Goal: Task Accomplishment & Management: Complete application form

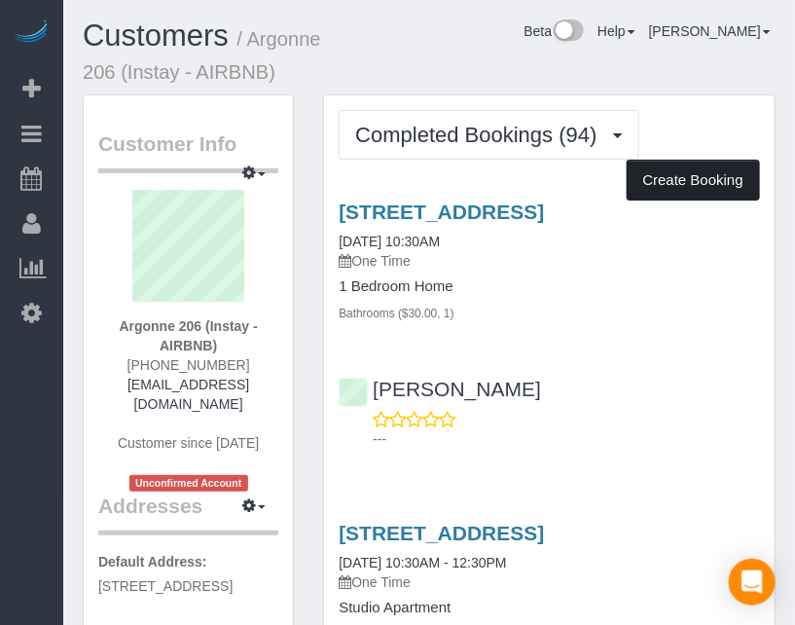
click at [670, 188] on button "Create Booking" at bounding box center [693, 180] width 133 height 41
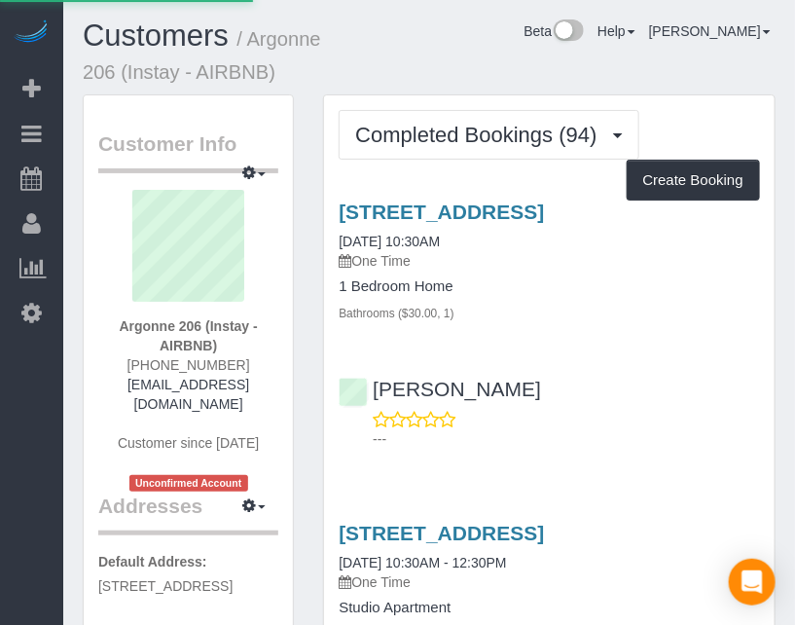
select select "IA"
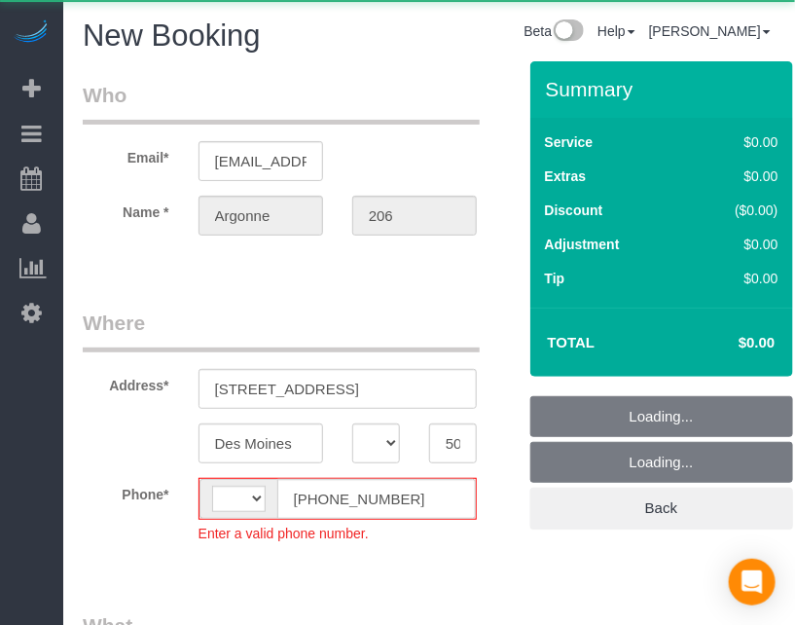
select select "object:1563"
select select "string:[GEOGRAPHIC_DATA]"
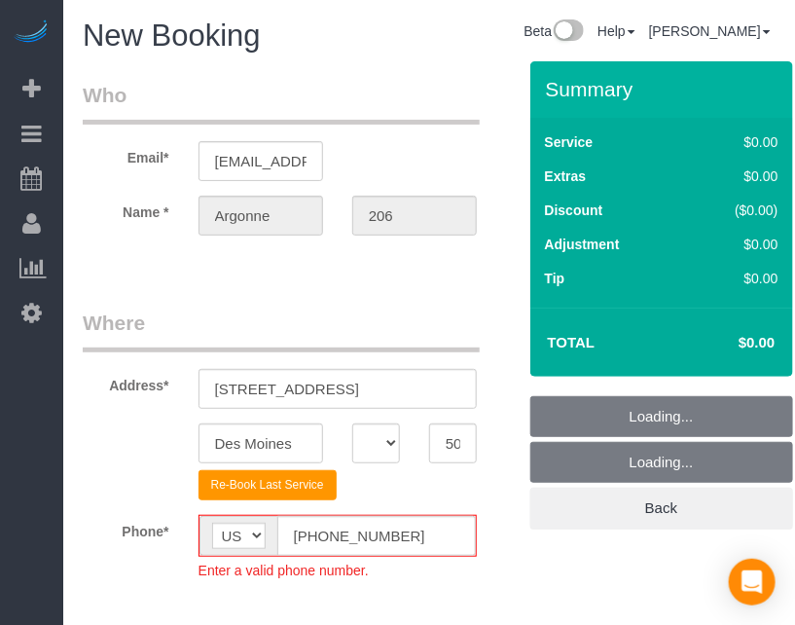
select select "object:1899"
drag, startPoint x: 424, startPoint y: 91, endPoint x: 220, endPoint y: 13, distance: 218.7
click at [404, 86] on legend "Who" at bounding box center [281, 103] width 397 height 44
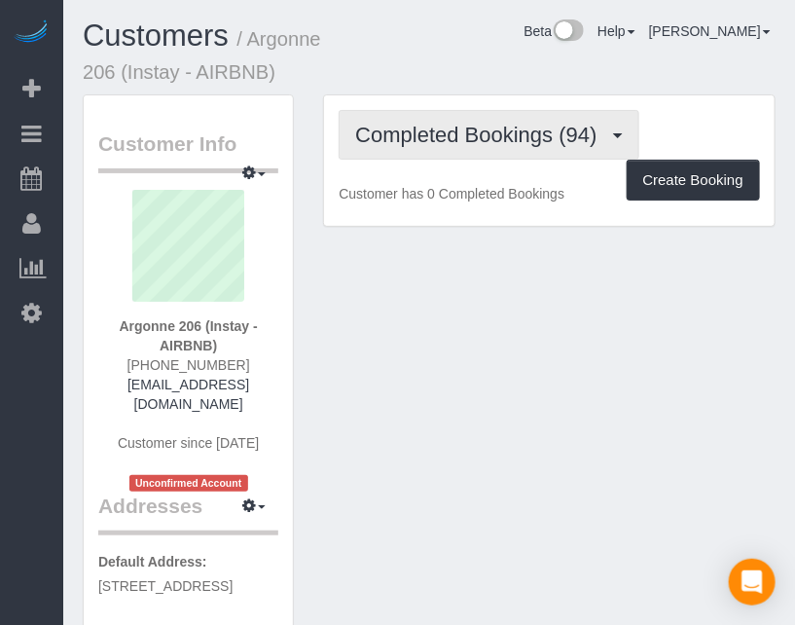
click at [553, 139] on span "Completed Bookings (94)" at bounding box center [480, 135] width 251 height 24
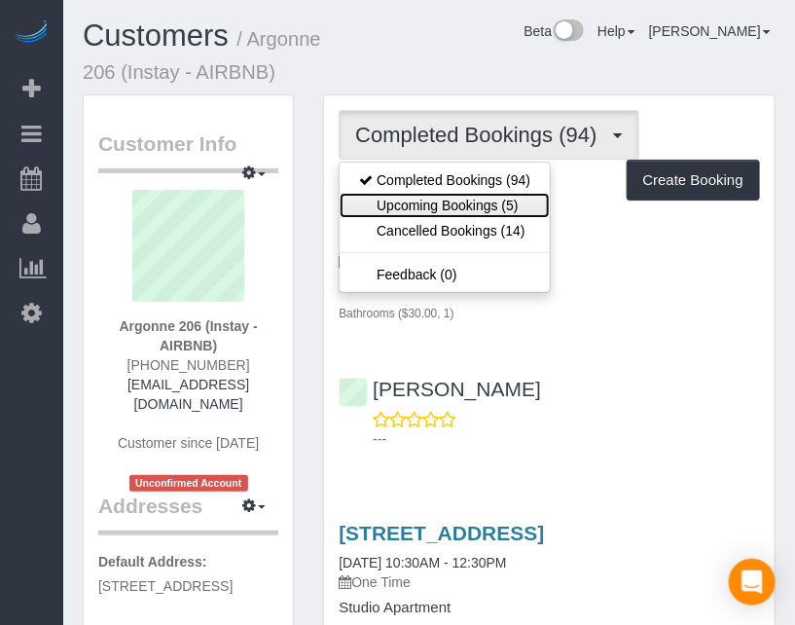
click at [500, 200] on link "Upcoming Bookings (5)" at bounding box center [445, 205] width 210 height 25
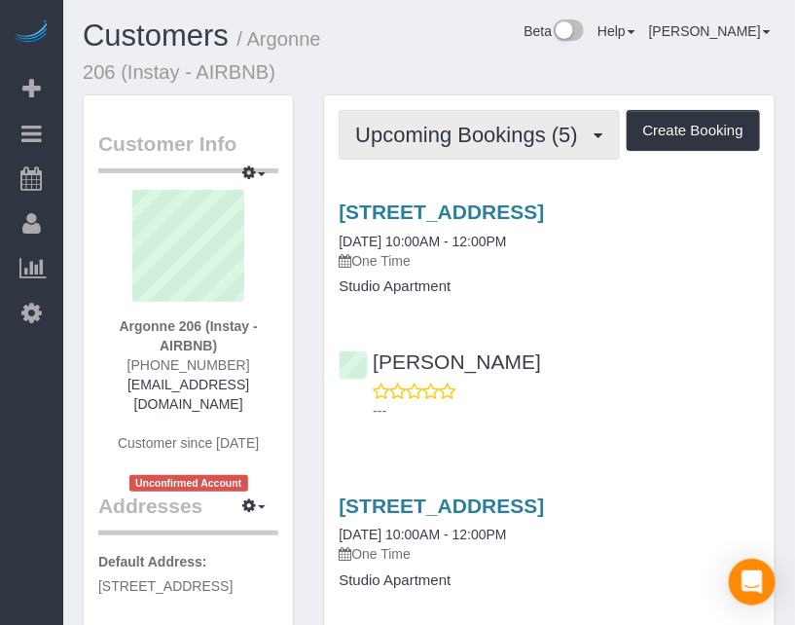
click at [499, 137] on span "Upcoming Bookings (5)" at bounding box center [471, 135] width 233 height 24
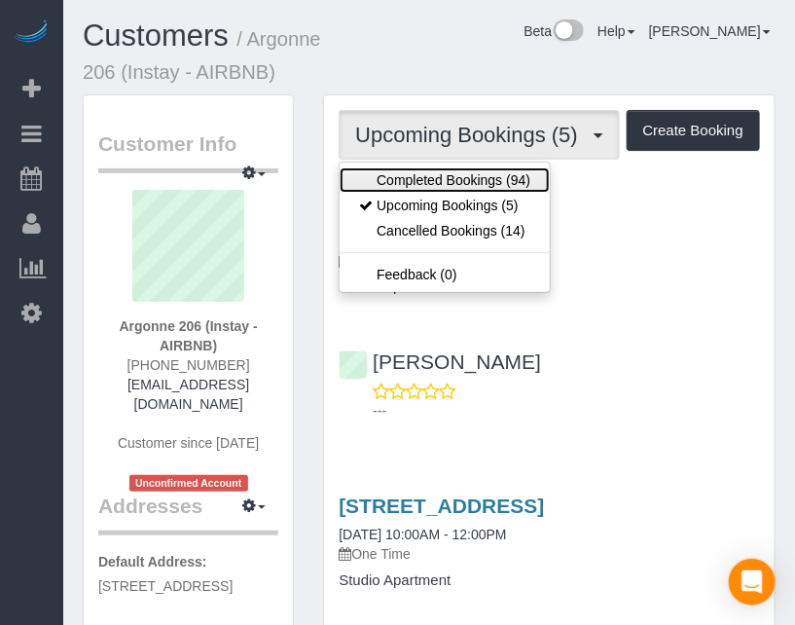
click at [493, 178] on link "Completed Bookings (94)" at bounding box center [445, 179] width 210 height 25
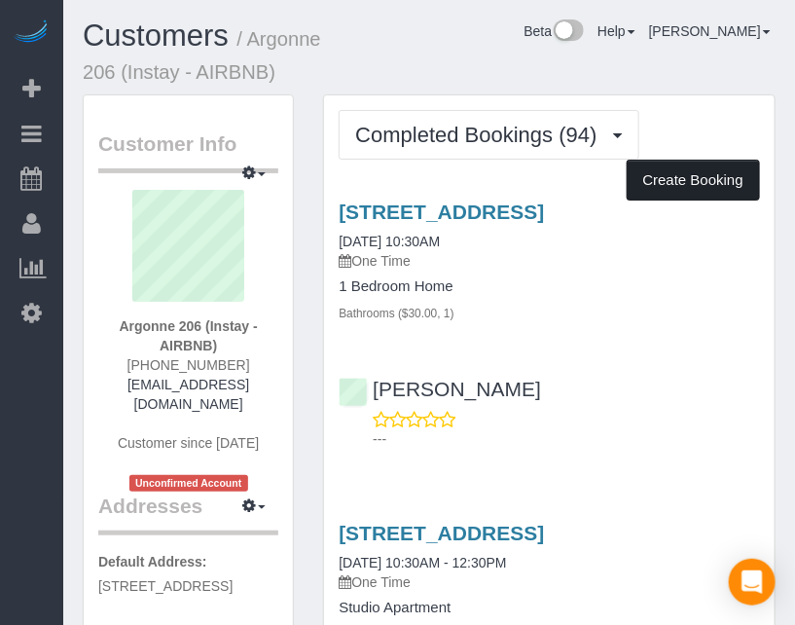
click at [703, 174] on button "Create Booking" at bounding box center [693, 180] width 133 height 41
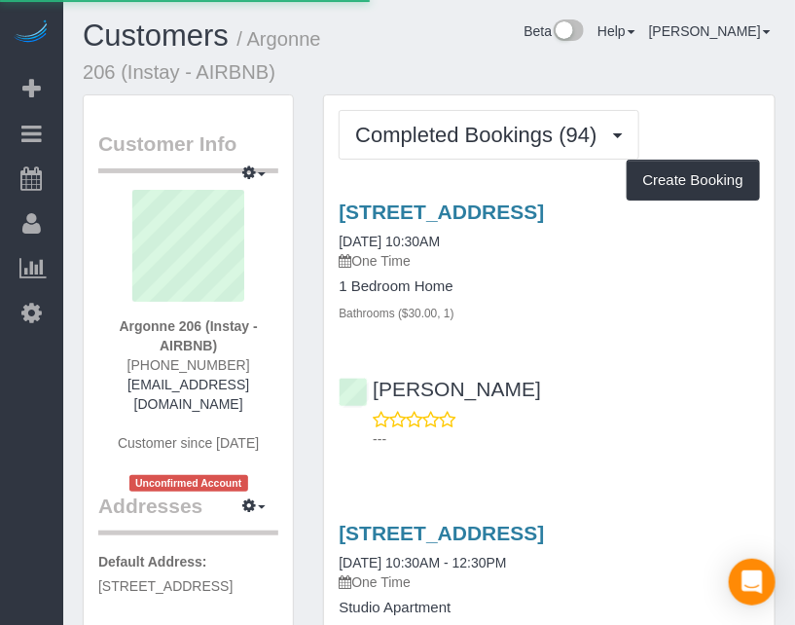
select select "IA"
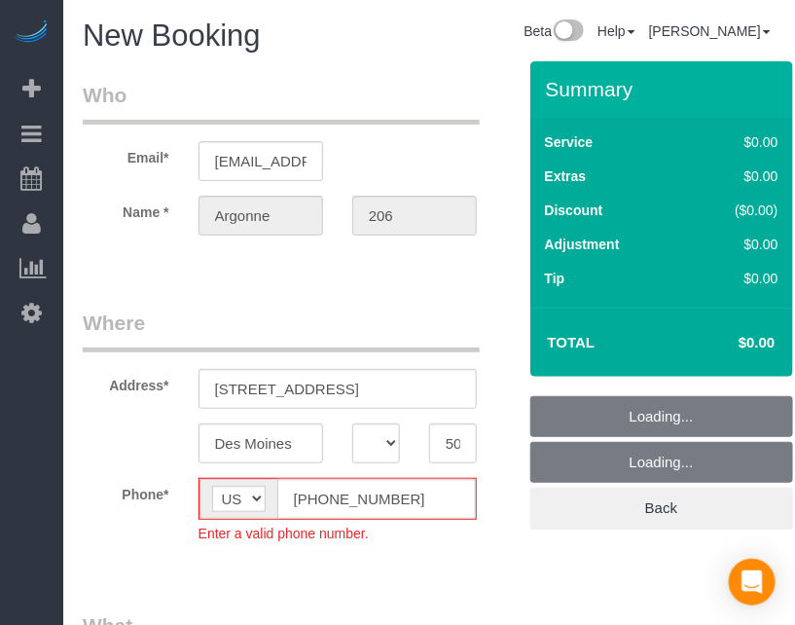
select select "object:4447"
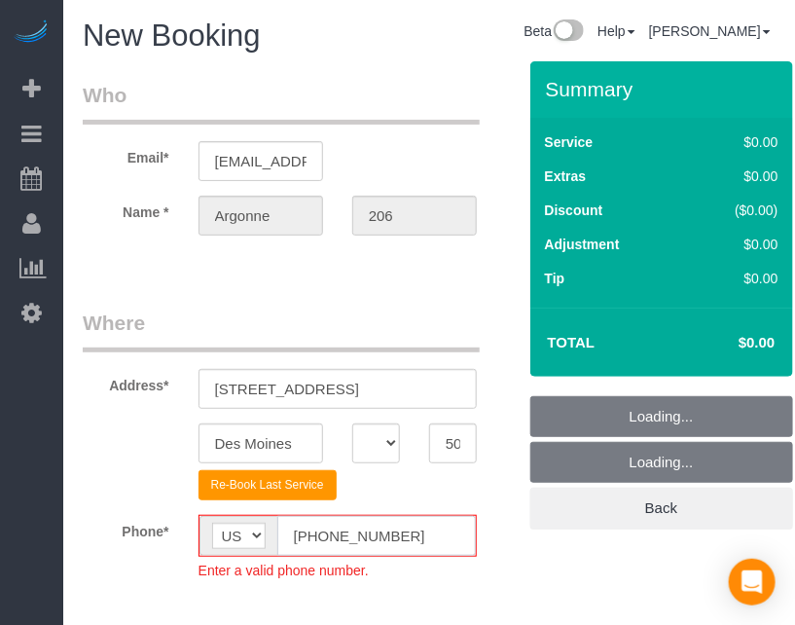
click at [313, 529] on input "[PHONE_NUMBER]" at bounding box center [376, 536] width 199 height 40
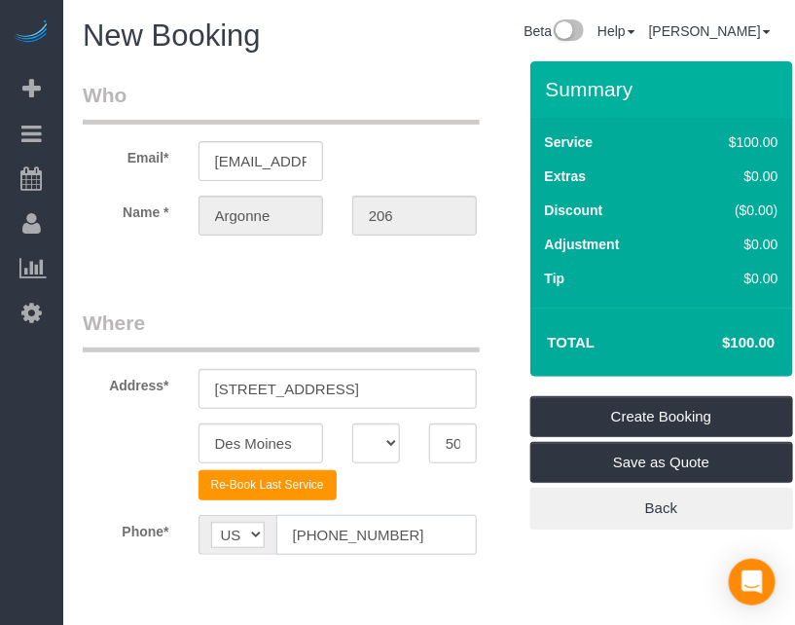
type input "[PHONE_NUMBER]"
drag, startPoint x: 615, startPoint y: 590, endPoint x: 519, endPoint y: 549, distance: 104.7
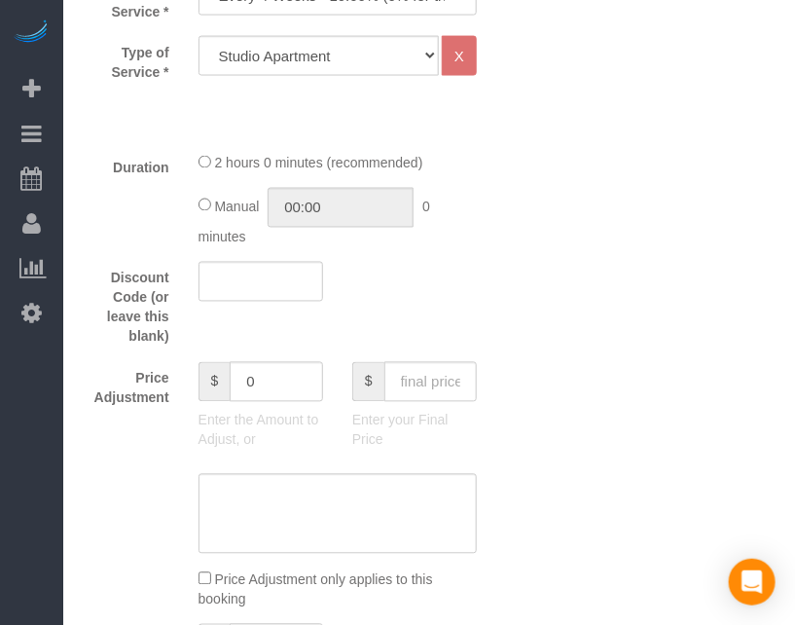
scroll to position [619, 0]
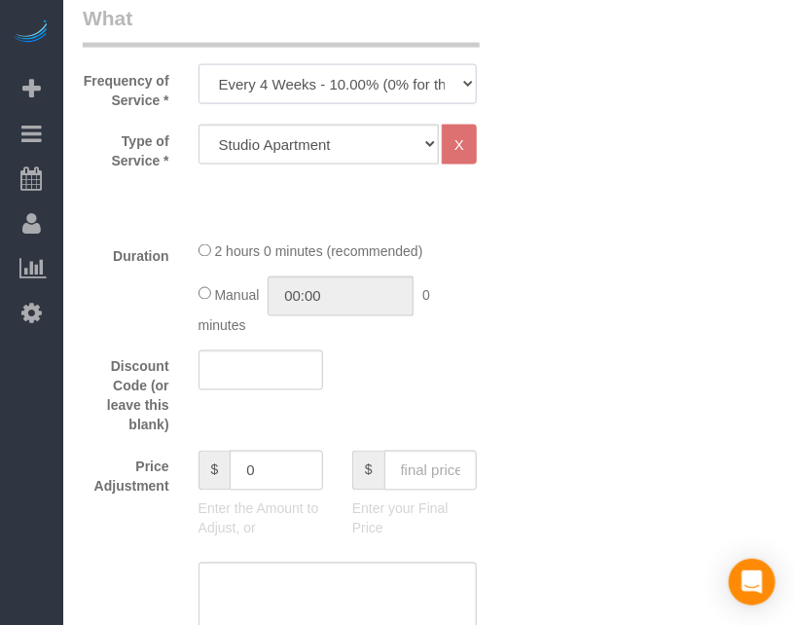
click at [436, 91] on select "Every 6 Weeks (0% for the First Booking) One Time Every 8 Weeks (0% for the Fir…" at bounding box center [338, 84] width 278 height 40
select select "object:4449"
click at [199, 64] on select "Every 6 Weeks (0% for the First Booking) One Time Every 8 Weeks (0% for the Fir…" at bounding box center [338, 84] width 278 height 40
drag, startPoint x: 539, startPoint y: 212, endPoint x: 488, endPoint y: 238, distance: 57.9
drag, startPoint x: 488, startPoint y: 238, endPoint x: 349, endPoint y: 202, distance: 142.8
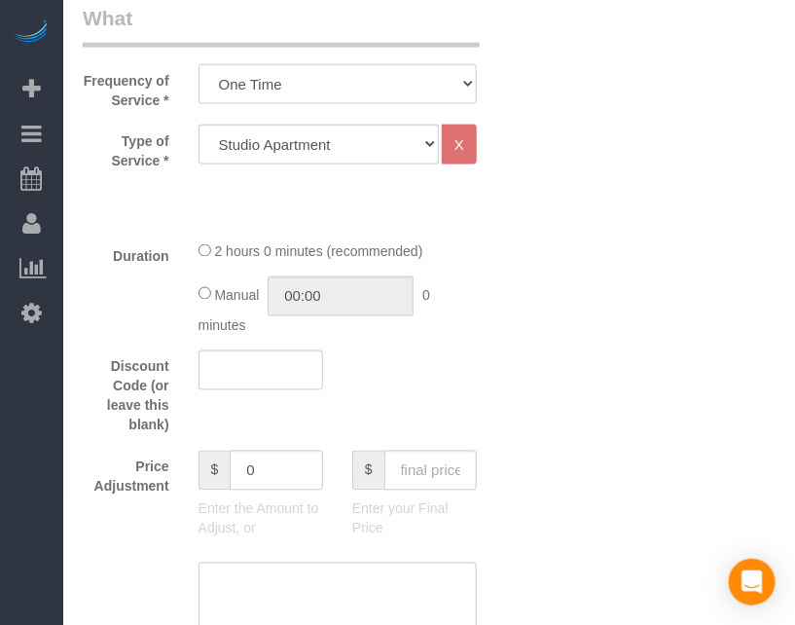
click at [362, 153] on select "Studio Apartment 1 Bedroom Home 2 Bedroom Home 3 Bedroom Home 4 Bedroom Home 5 …" at bounding box center [319, 145] width 240 height 40
click at [443, 476] on input "text" at bounding box center [430, 471] width 92 height 40
type input "70"
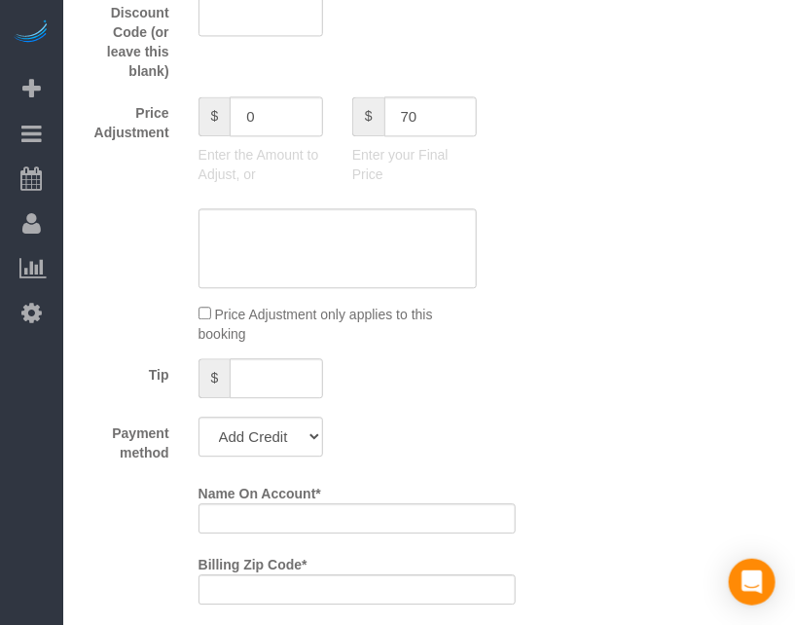
type input "-30"
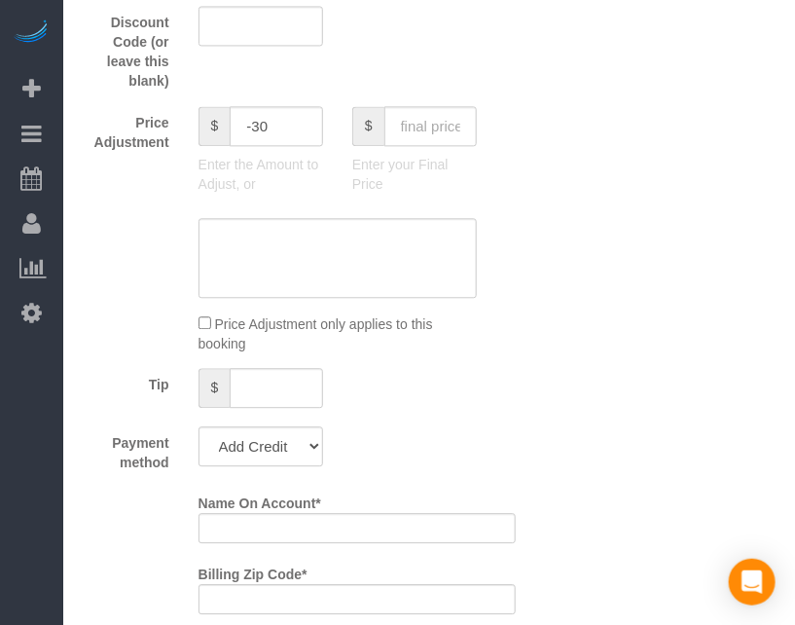
scroll to position [1061, 0]
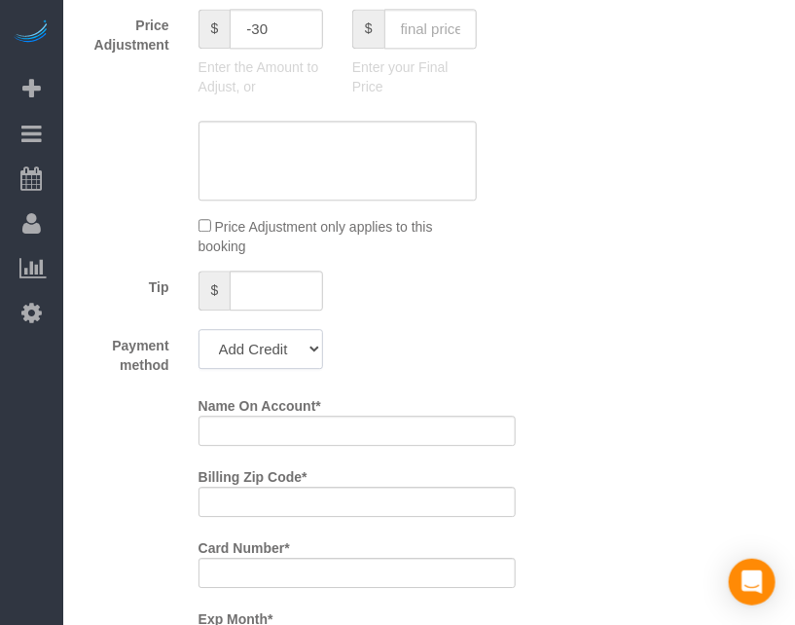
drag, startPoint x: 311, startPoint y: 357, endPoint x: 331, endPoint y: 377, distance: 27.5
click at [311, 357] on select "Add Credit Card Cash Check Paypal" at bounding box center [261, 349] width 125 height 40
select select "string:check"
click at [199, 329] on select "Add Credit Card Cash Check Paypal" at bounding box center [261, 349] width 125 height 40
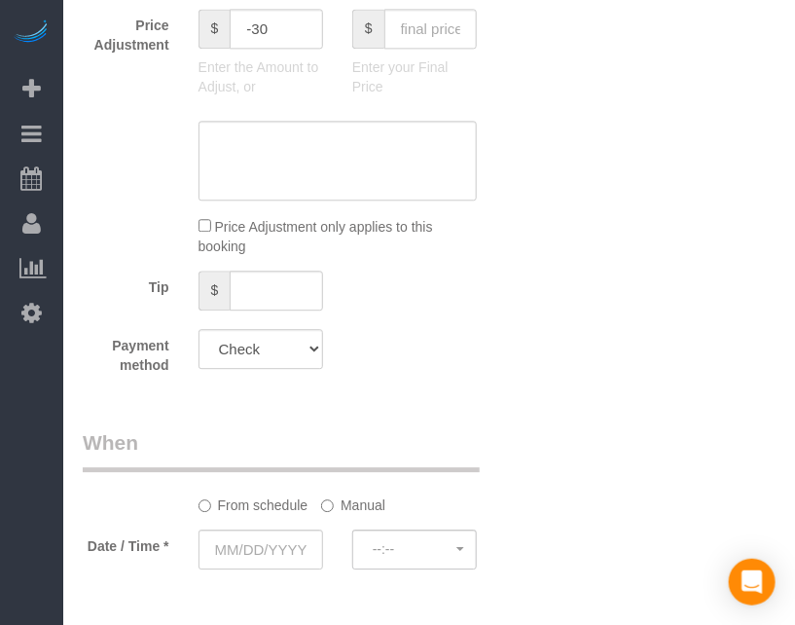
drag, startPoint x: 487, startPoint y: 374, endPoint x: 418, endPoint y: 380, distance: 69.3
click at [270, 543] on input "text" at bounding box center [261, 549] width 125 height 40
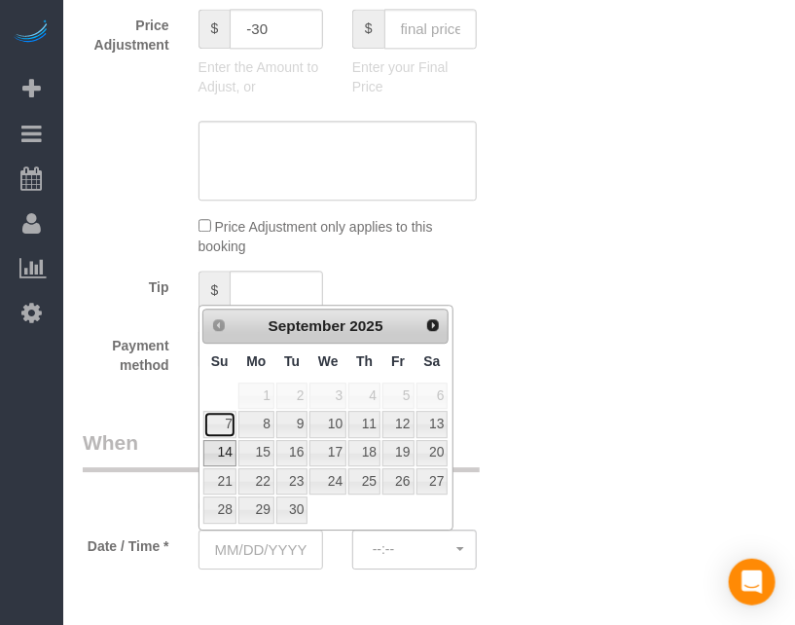
click at [223, 428] on link "7" at bounding box center [219, 424] width 33 height 26
type input "[DATE]"
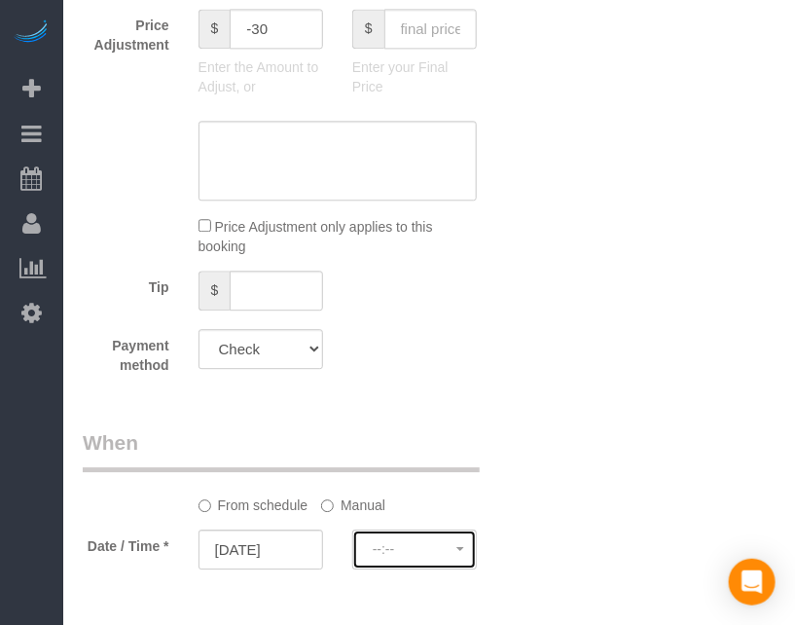
select select "spot1"
click at [370, 544] on button "8:00AM - 10:00AM" at bounding box center [414, 549] width 125 height 40
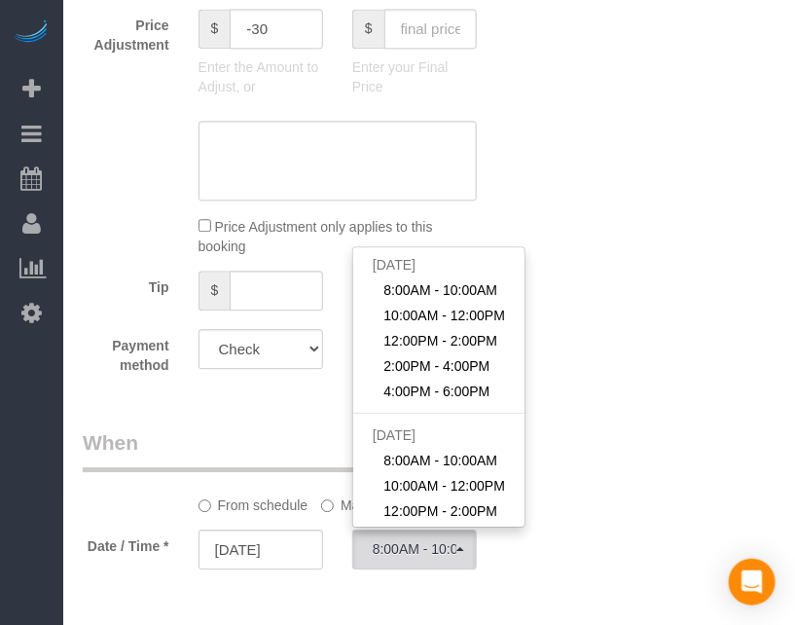
click at [335, 505] on label "Manual" at bounding box center [353, 502] width 64 height 26
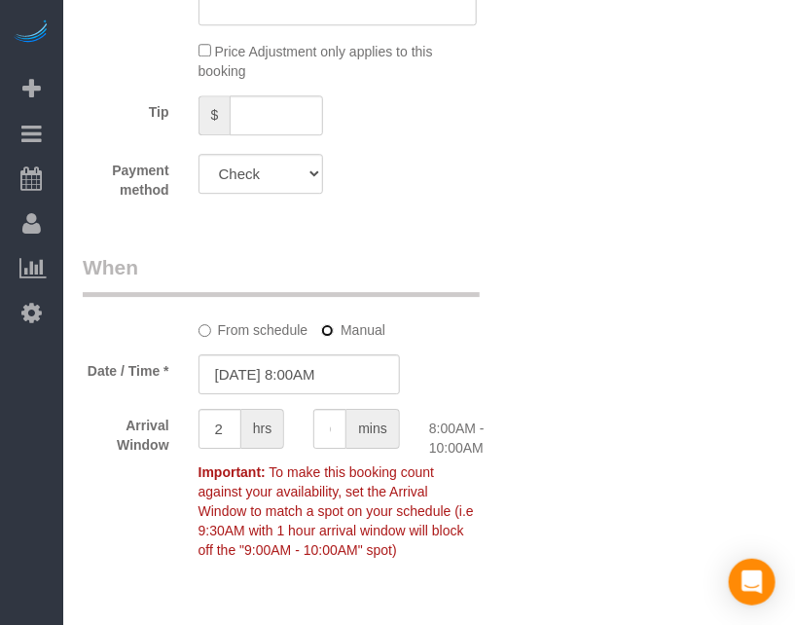
scroll to position [1238, 0]
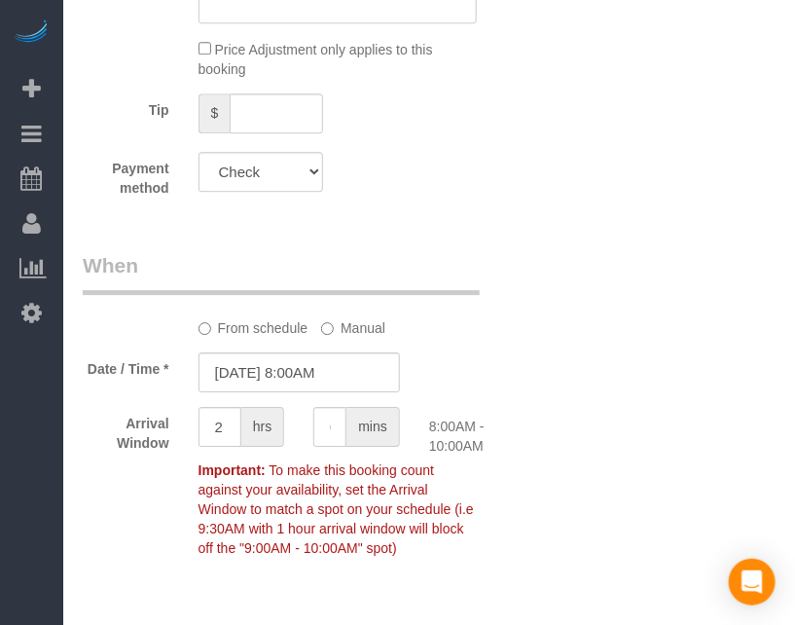
drag, startPoint x: 685, startPoint y: 489, endPoint x: 601, endPoint y: 479, distance: 84.3
drag, startPoint x: 601, startPoint y: 479, endPoint x: 503, endPoint y: 317, distance: 189.1
click at [586, 483] on div "Who Email* [EMAIL_ADDRESS][DOMAIN_NAME] Name * [GEOGRAPHIC_DATA] 206 Where Addr…" at bounding box center [429, 116] width 693 height 2586
click at [326, 360] on input "[DATE] 8:00AM" at bounding box center [299, 372] width 201 height 40
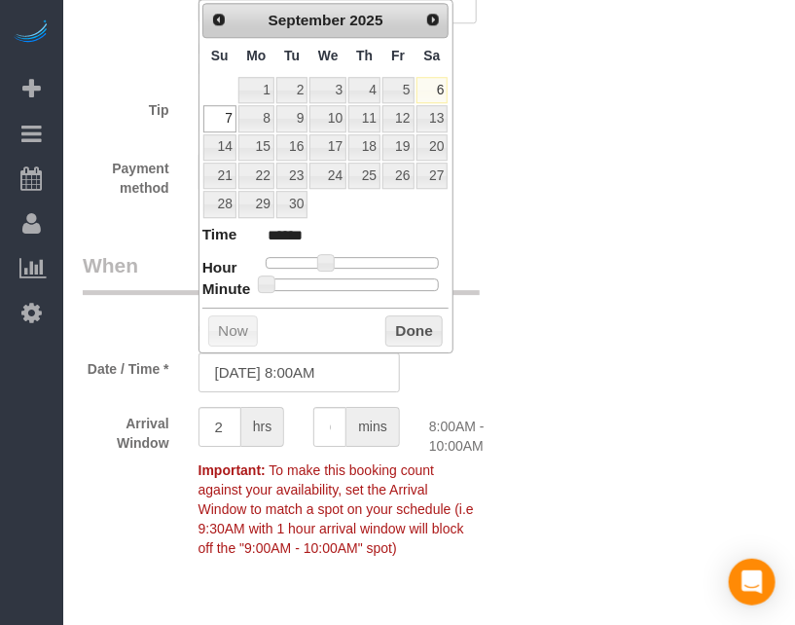
click at [565, 346] on div "Who Email* [EMAIL_ADDRESS][DOMAIN_NAME] Name * [GEOGRAPHIC_DATA] 206 Where Addr…" at bounding box center [429, 116] width 693 height 2586
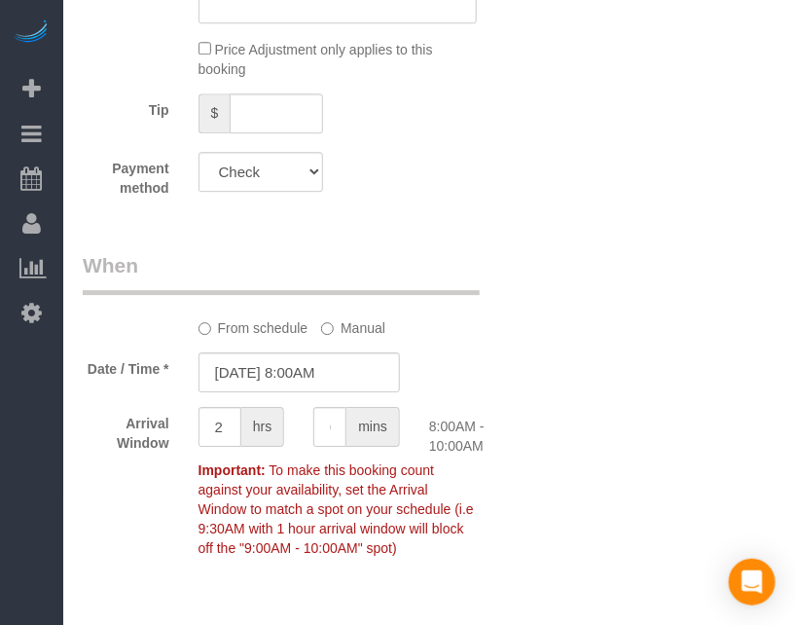
click at [256, 317] on label "From schedule" at bounding box center [254, 324] width 110 height 26
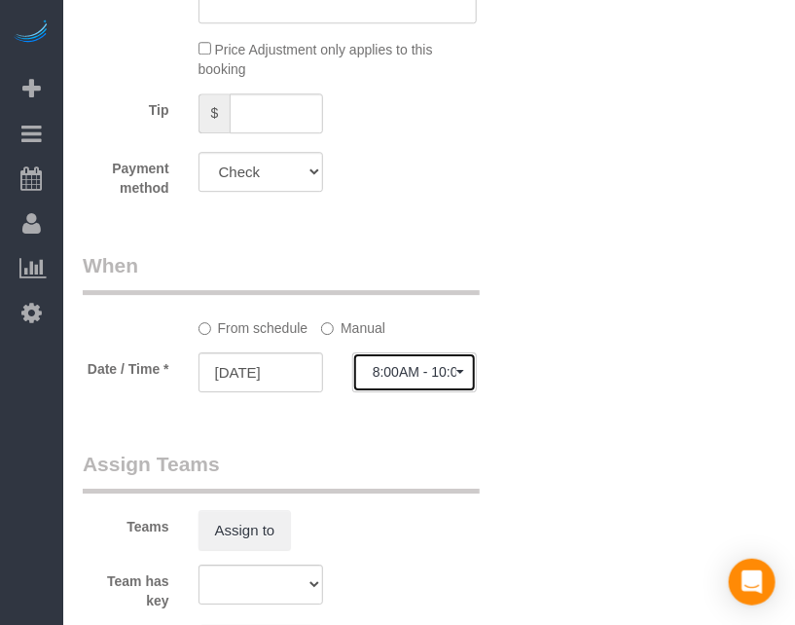
click at [391, 364] on span "8:00AM - 10:00AM" at bounding box center [415, 372] width 84 height 16
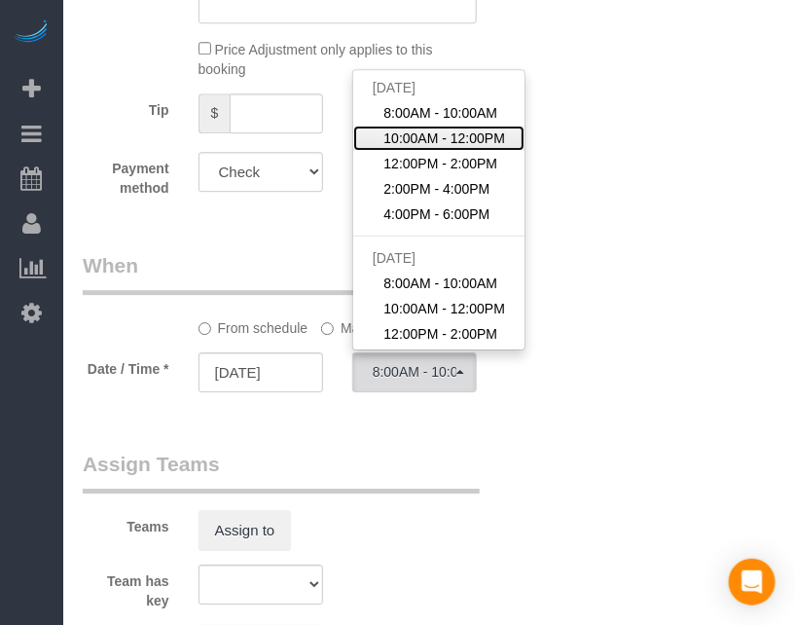
click at [439, 136] on span "10:00AM - 12:00PM" at bounding box center [444, 137] width 122 height 19
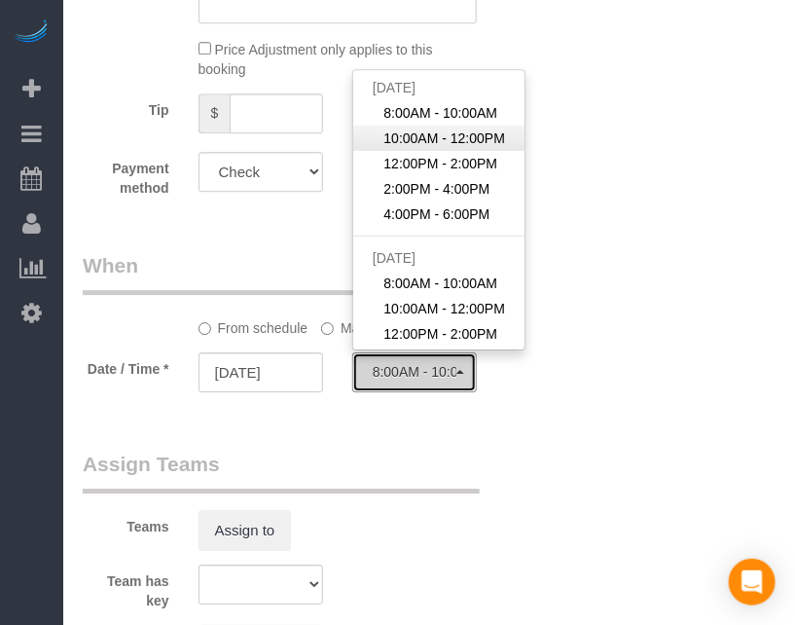
select select "spot2"
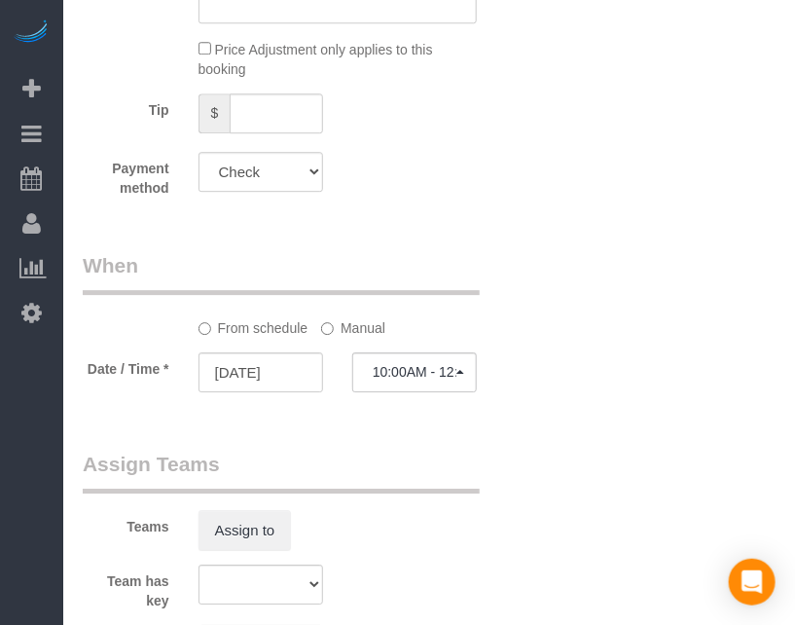
click at [641, 364] on div "Who Email* [EMAIL_ADDRESS][DOMAIN_NAME] Name * [GEOGRAPHIC_DATA] 206 Where Addr…" at bounding box center [429, 31] width 693 height 2417
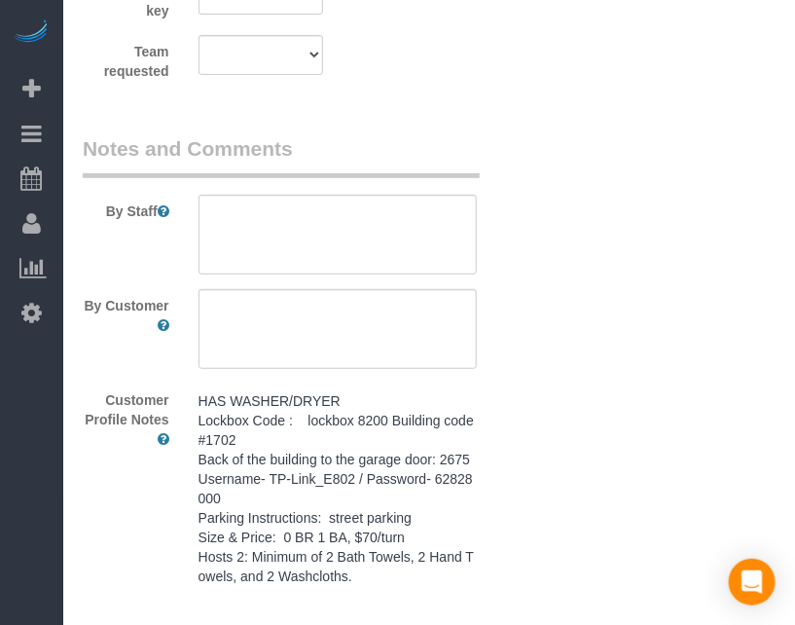
scroll to position [1858, 0]
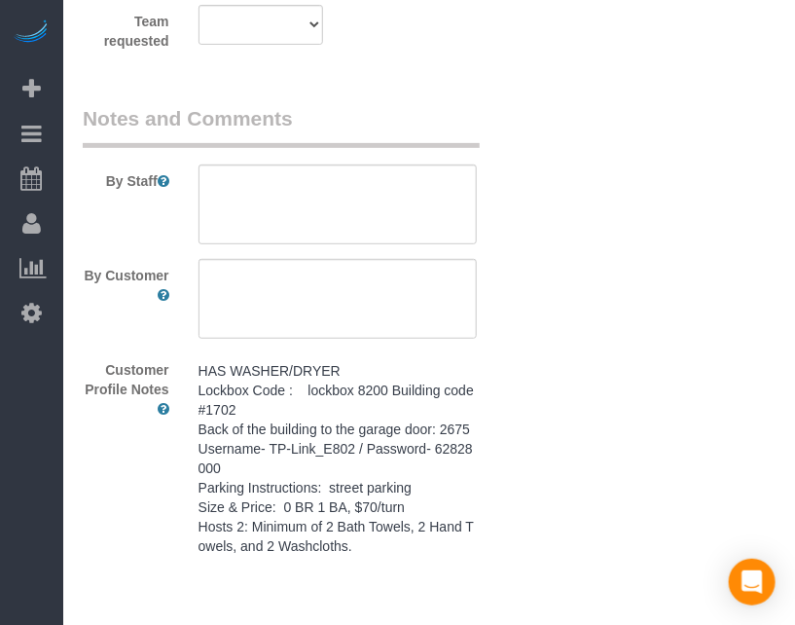
click at [349, 479] on pre "HAS WASHER/DRYER Lockbox Code : lockbox 8200 Building code #1702 Back of the bu…" at bounding box center [338, 458] width 278 height 195
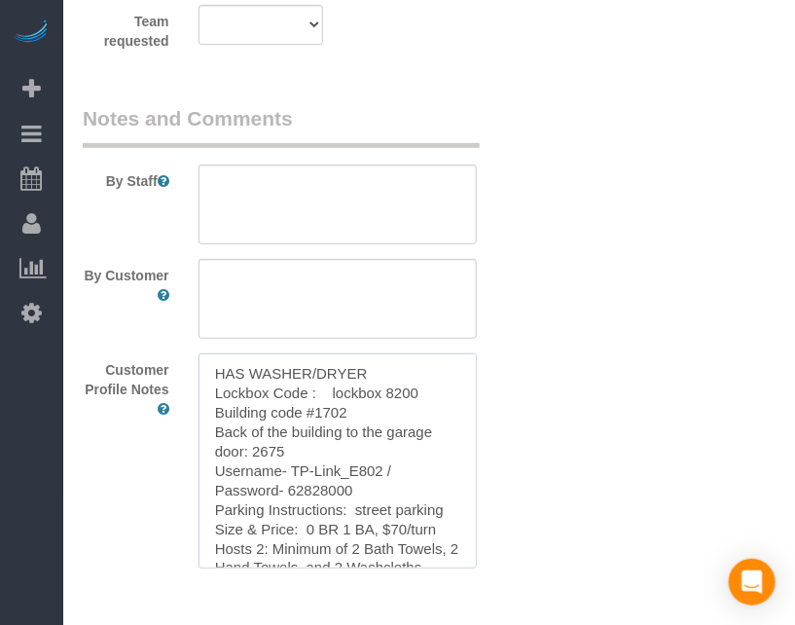
click at [356, 430] on textarea "HAS WASHER/DRYER Lockbox Code : lockbox 8200 Building code #1702 Back of the bu…" at bounding box center [338, 460] width 278 height 215
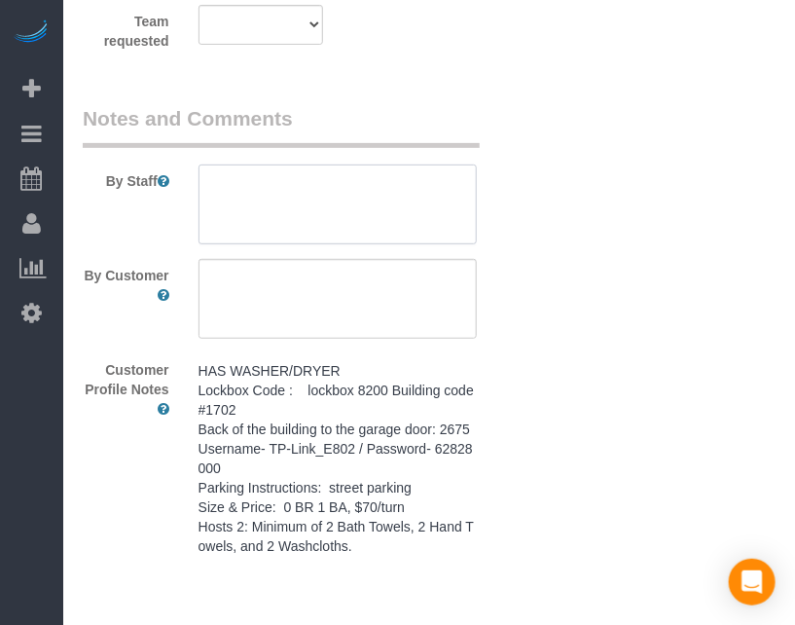
click at [377, 164] on textarea at bounding box center [338, 204] width 278 height 80
type textarea "+"
paste textarea "HAS WASHER/DRYER Lockbox Code : lockbox 8200 Building code #1702 Back of the bu…"
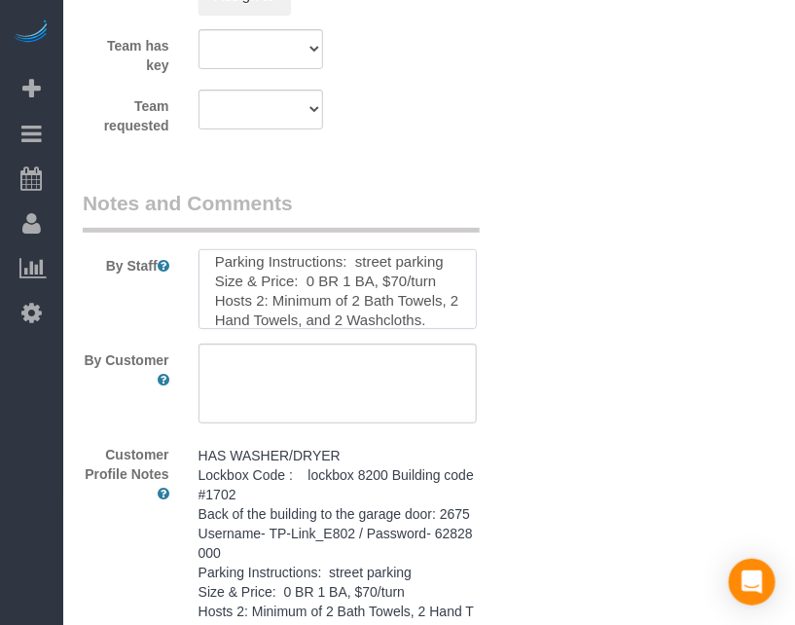
scroll to position [1826, 0]
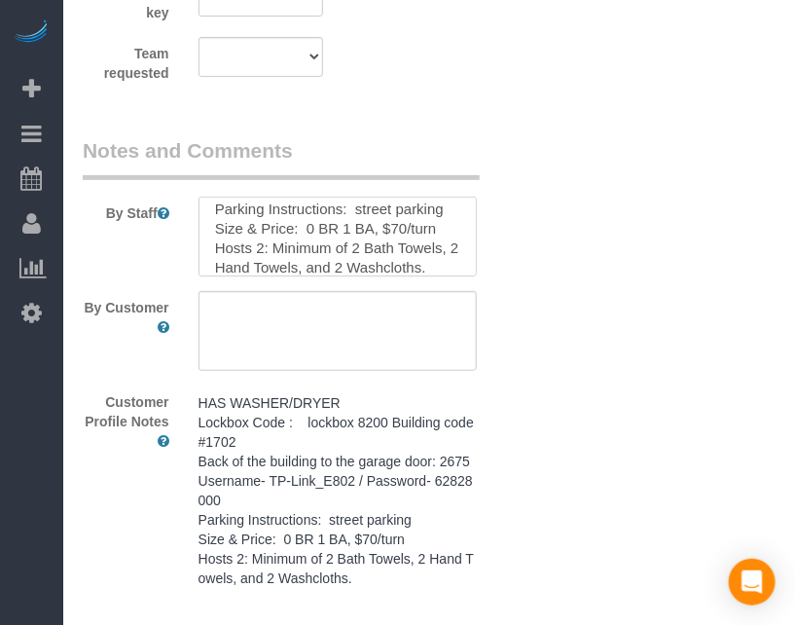
type textarea "**same day turnover** HAS WASHER/DRYER Lockbox Code : lockbox 8200 Building cod…"
drag, startPoint x: 545, startPoint y: 327, endPoint x: 516, endPoint y: 350, distance: 37.4
click at [517, 349] on div "By Customer" at bounding box center [299, 331] width 462 height 80
click at [377, 216] on textarea at bounding box center [338, 237] width 278 height 80
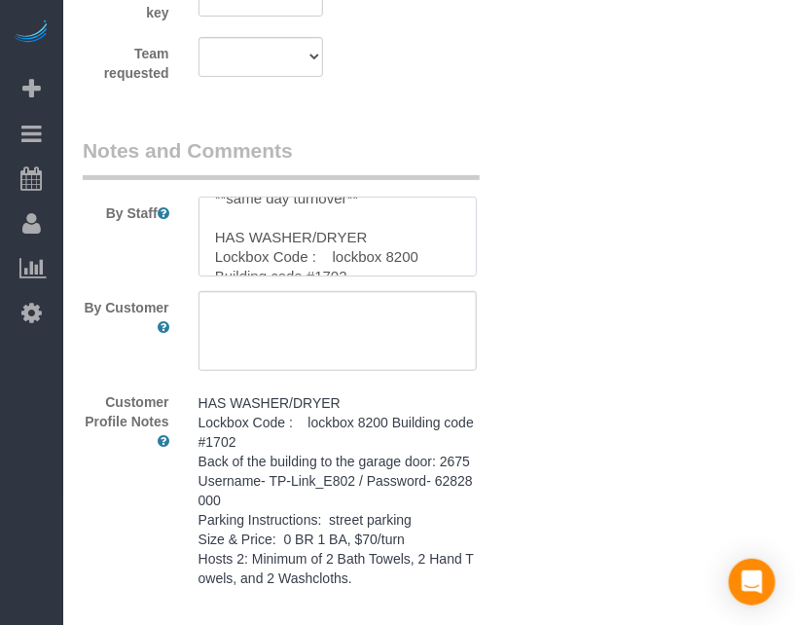
scroll to position [0, 0]
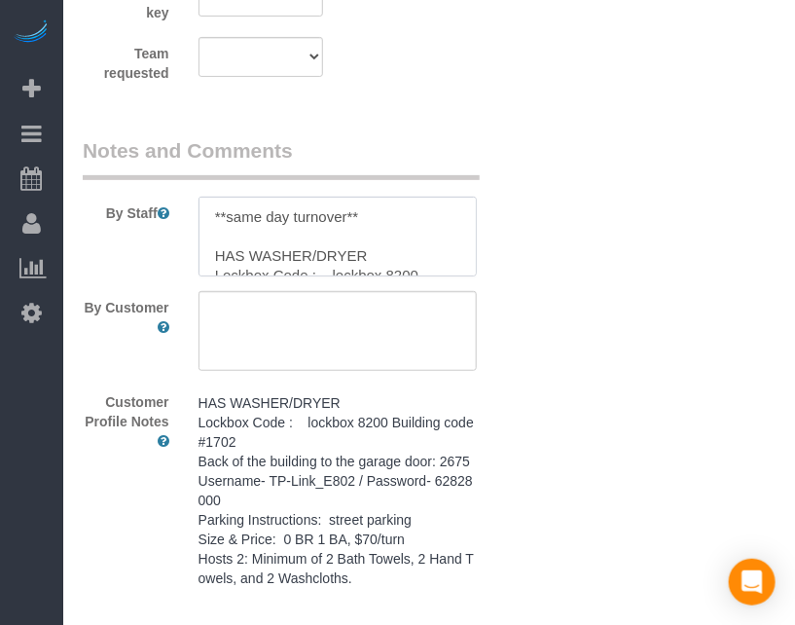
click at [340, 216] on textarea at bounding box center [338, 237] width 278 height 80
click at [333, 405] on sui-booking-comments "By Staff By Customer Customer Profile Notes HAS WASHER/DRYER Lockbox Code : loc…" at bounding box center [299, 366] width 433 height 461
paste textarea "**same day turnover**"
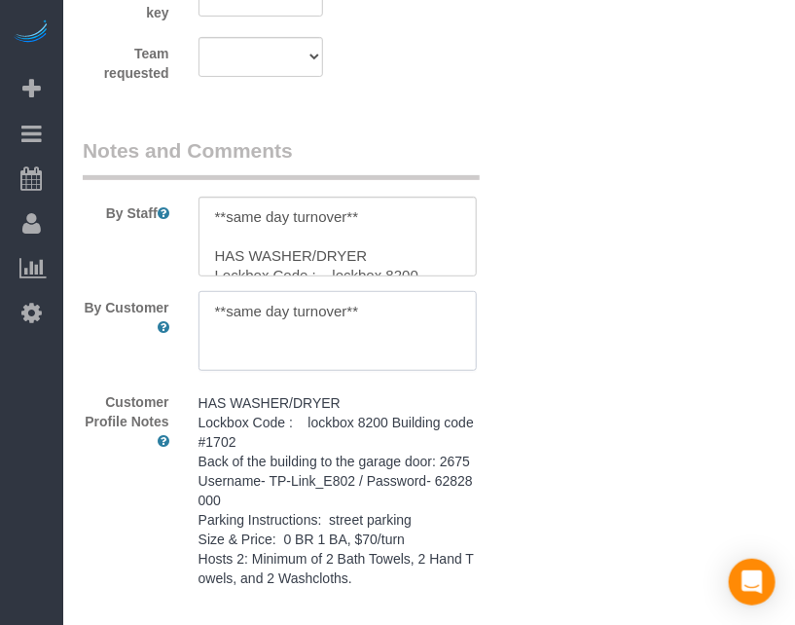
type textarea "**same day turnover**"
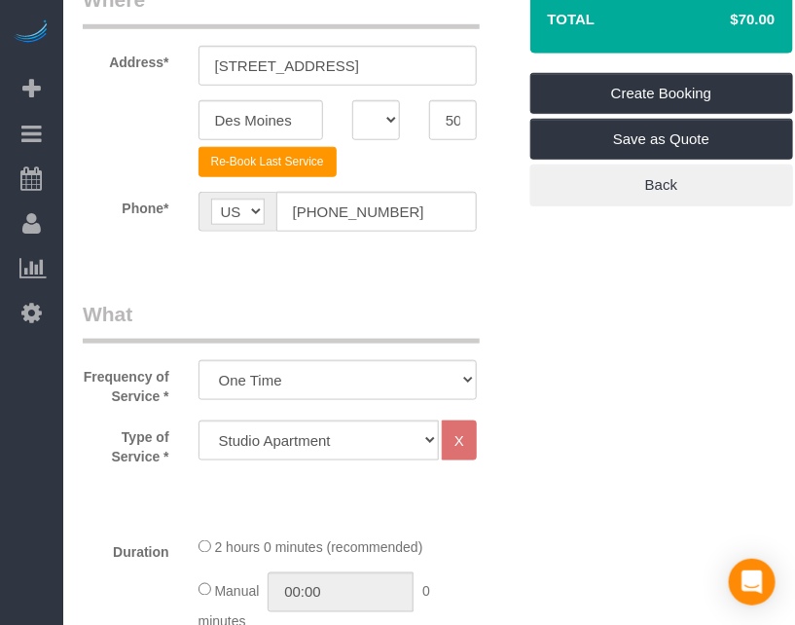
scroll to position [27, 0]
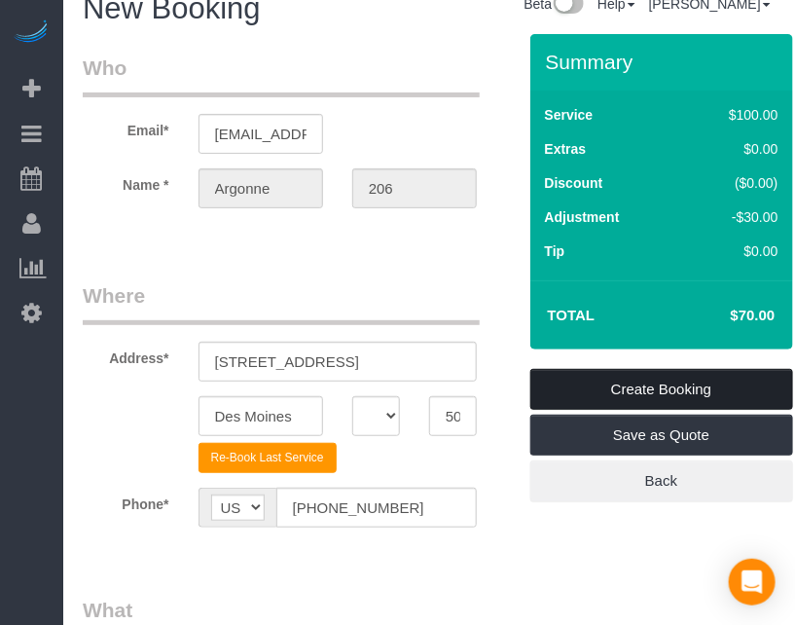
click at [695, 378] on link "Create Booking" at bounding box center [661, 389] width 263 height 41
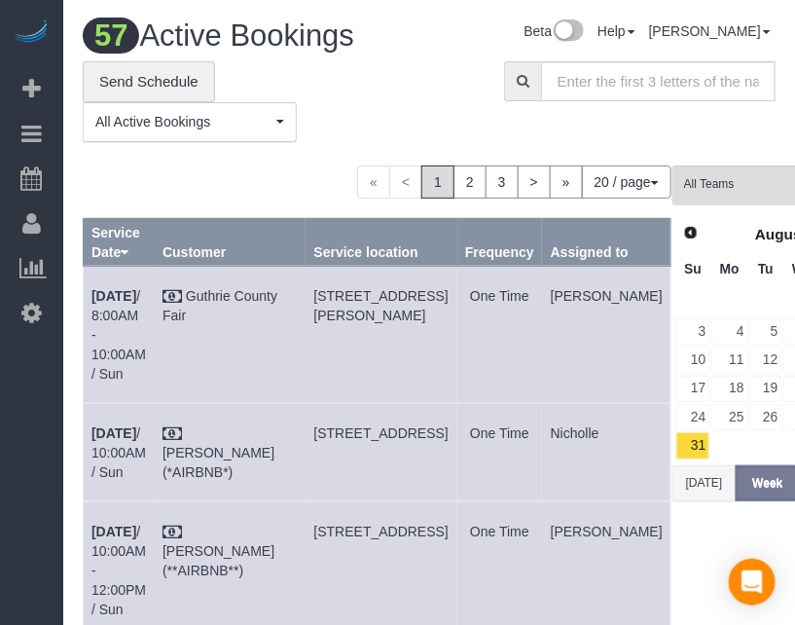
click at [25, 375] on div "Beta Add Booking Bookings Active Bookings Cancelled Bookings Quote Inquiries Do…" at bounding box center [31, 312] width 63 height 625
